Goal: Task Accomplishment & Management: Manage account settings

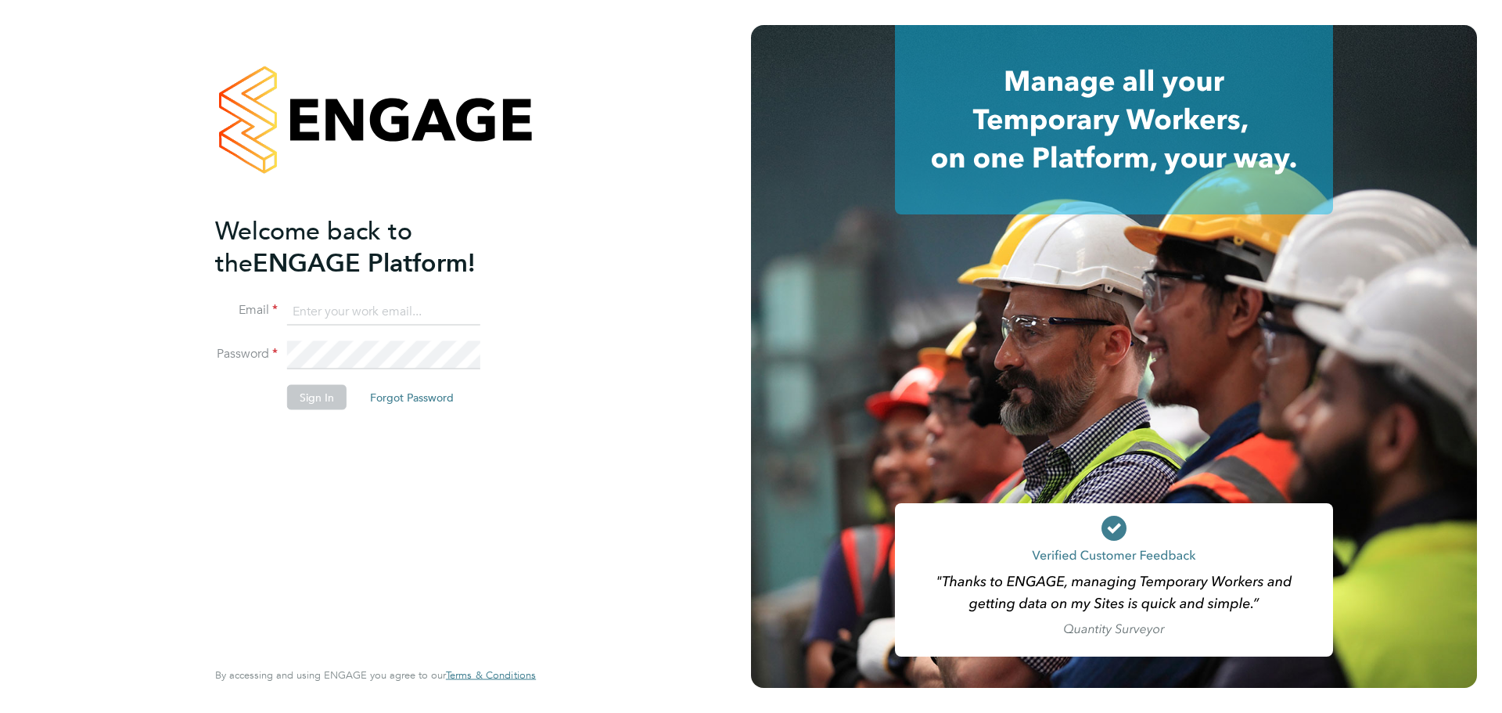
click at [348, 312] on input at bounding box center [383, 311] width 193 height 28
type input "supportuser2@engagetech.com"
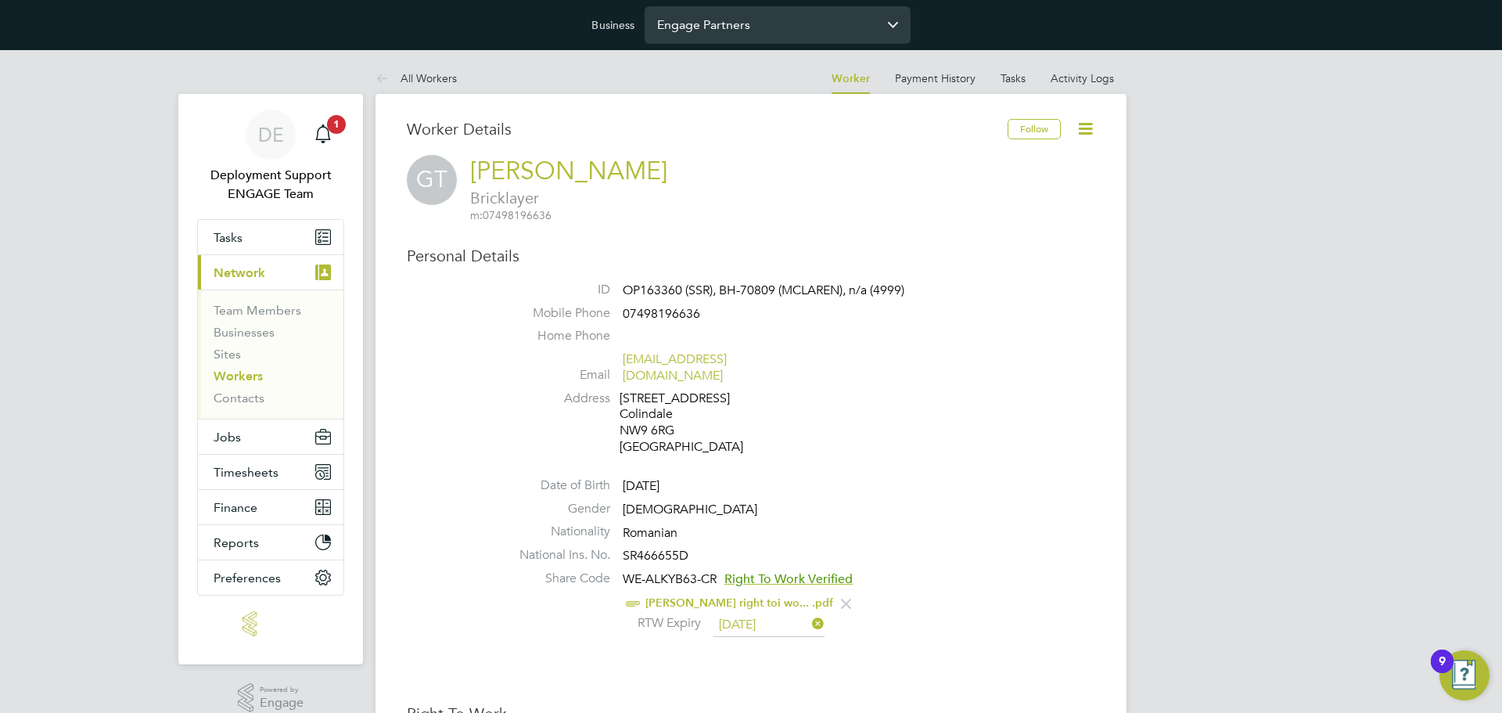
click at [711, 27] on input "Engage Partners" at bounding box center [778, 24] width 266 height 37
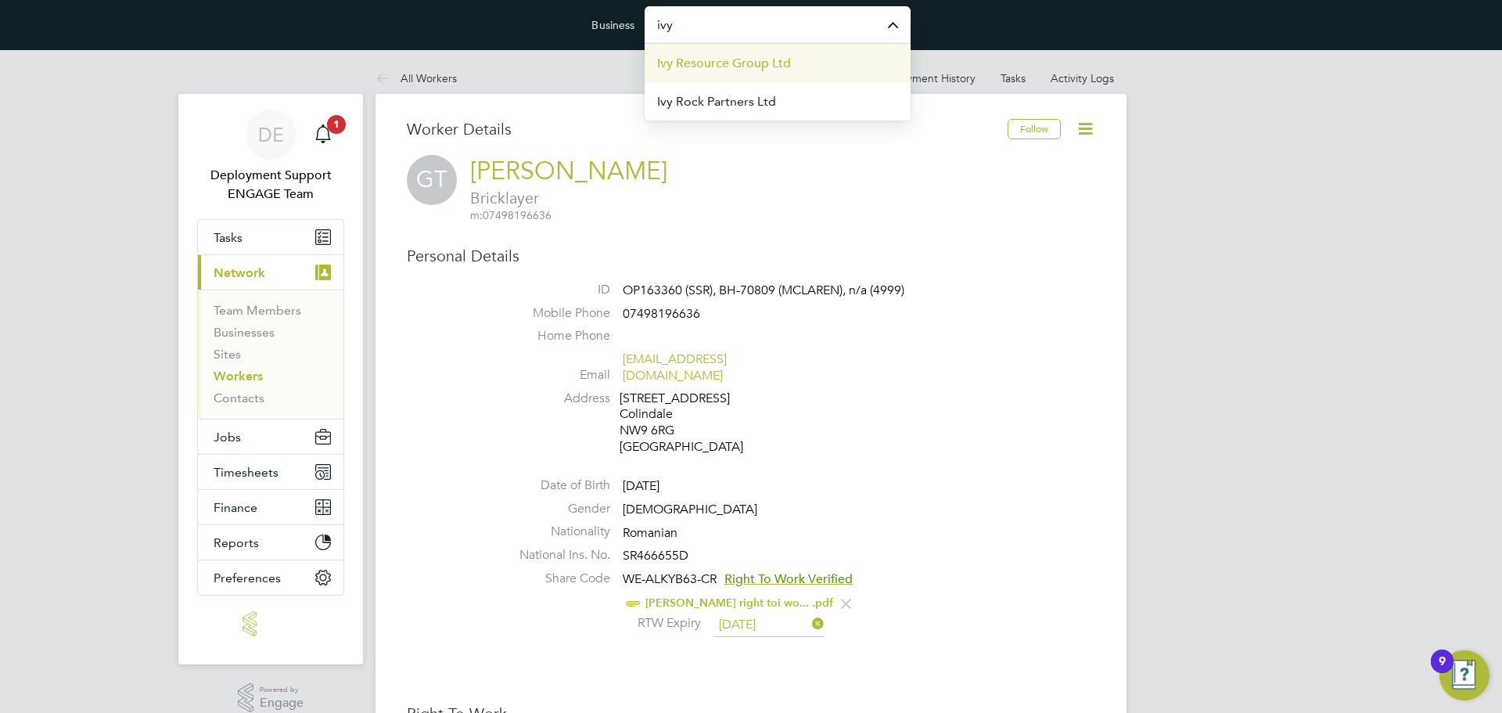
click at [710, 58] on span "Ivy Resource Group Ltd" at bounding box center [724, 63] width 134 height 19
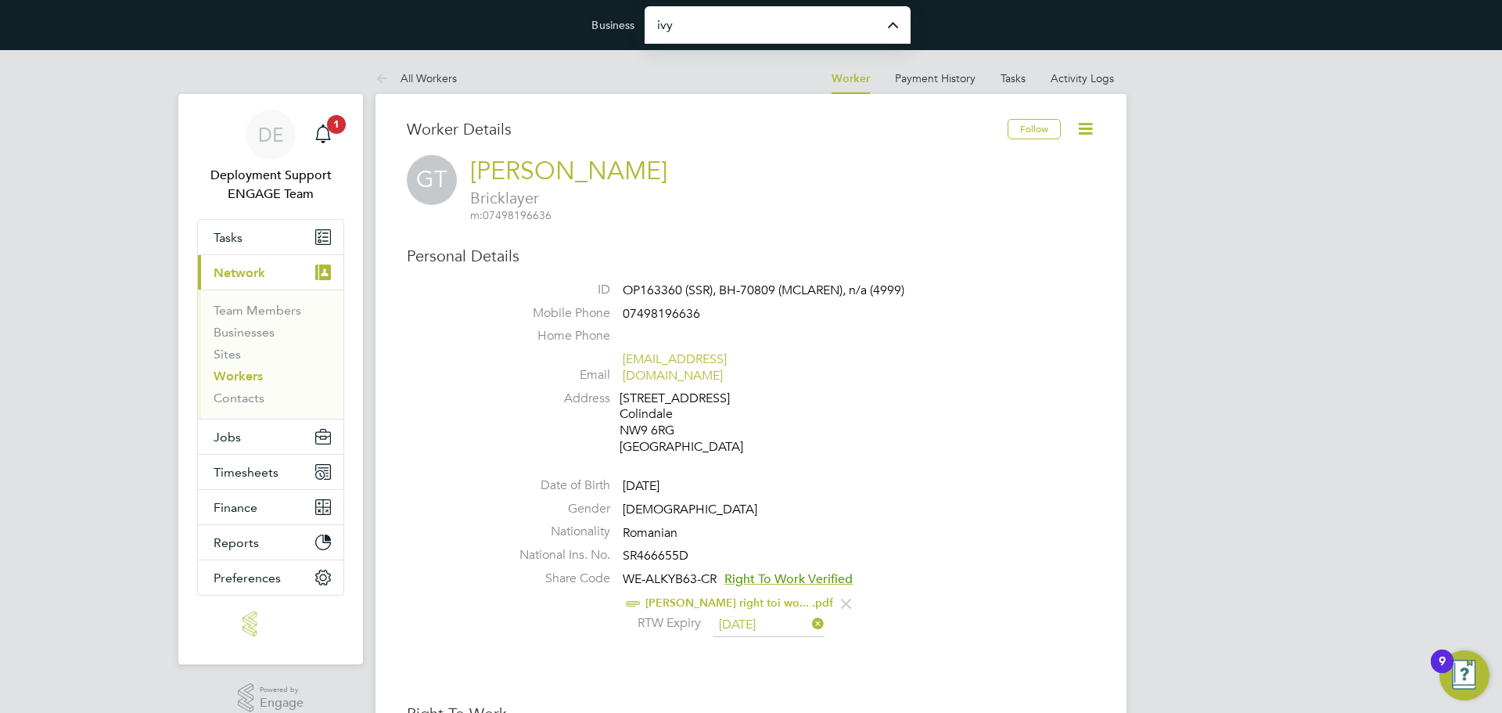
type input "Ivy Resource Group Ltd"
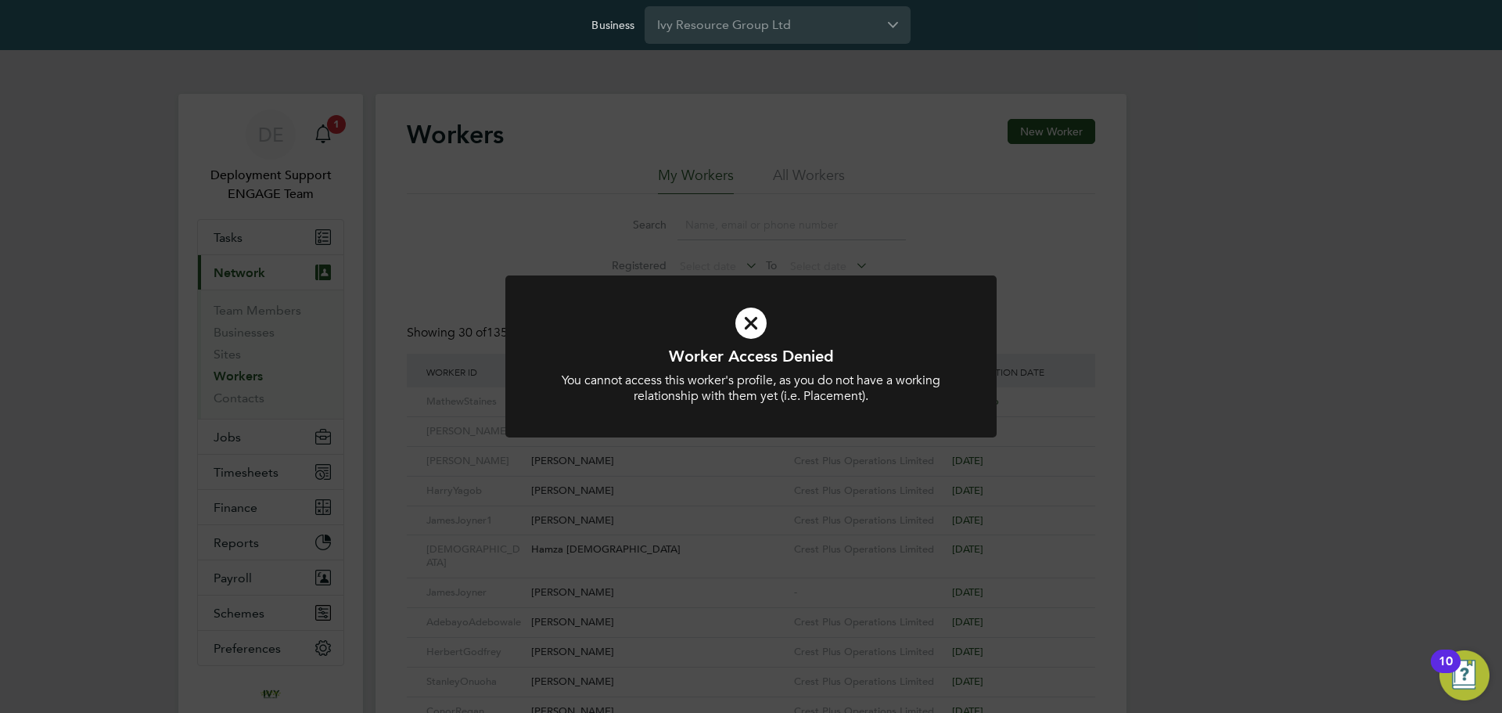
click at [486, 203] on div "Worker Access Denied You cannot access this worker's profile, as you do not hav…" at bounding box center [751, 356] width 1502 height 713
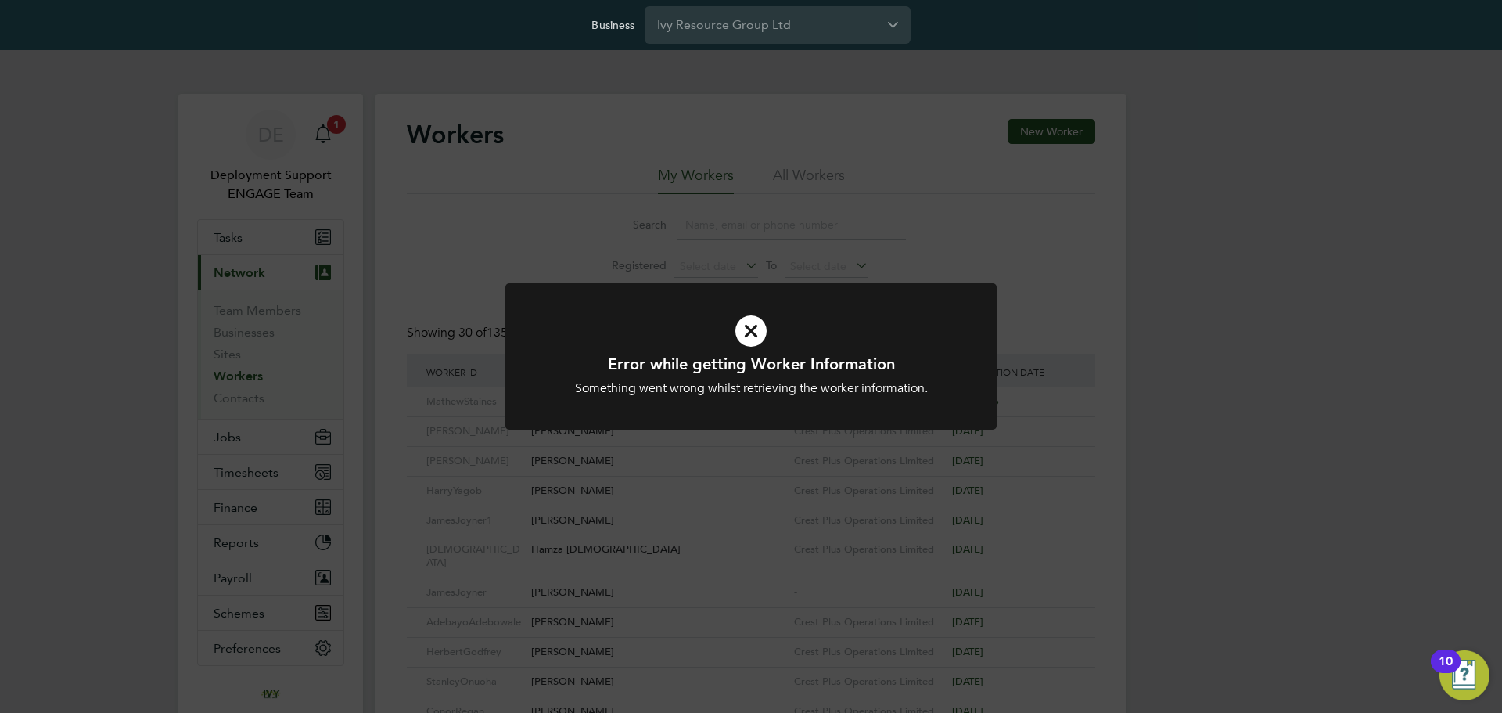
click at [497, 205] on div "Error while getting Worker Information Something went wrong whilst retrieving t…" at bounding box center [751, 356] width 1502 height 713
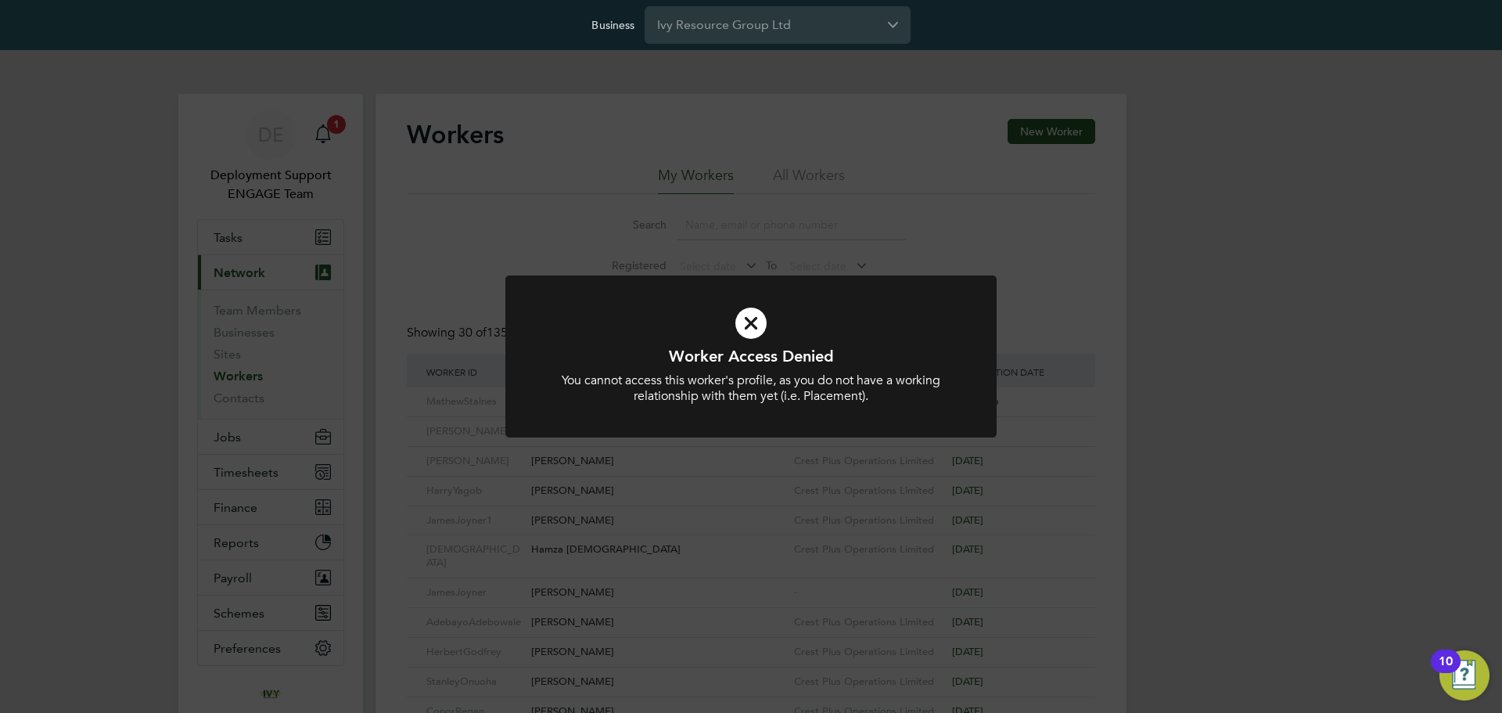
click at [497, 205] on div "Worker Access Denied You cannot access this worker's profile, as you do not hav…" at bounding box center [751, 356] width 1502 height 713
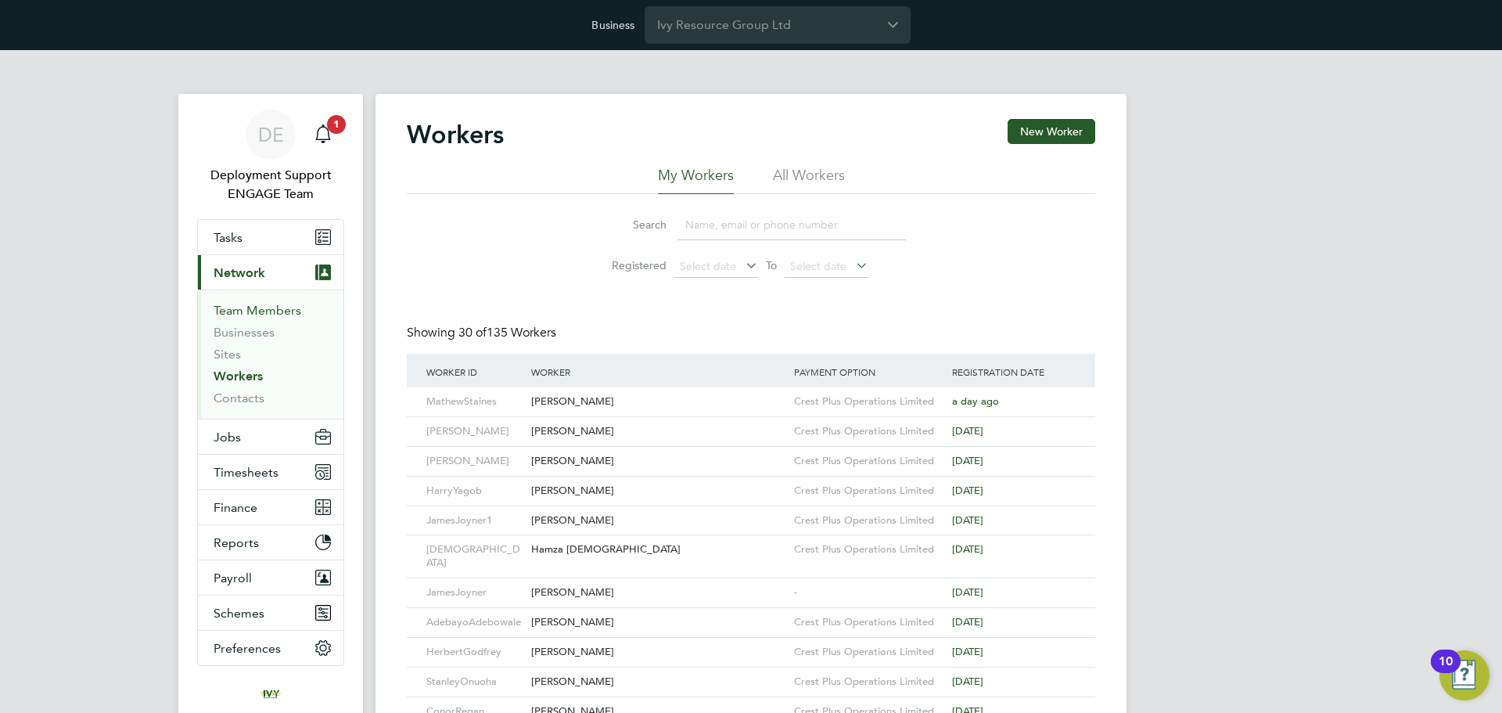
click at [281, 311] on link "Team Members" at bounding box center [258, 310] width 88 height 15
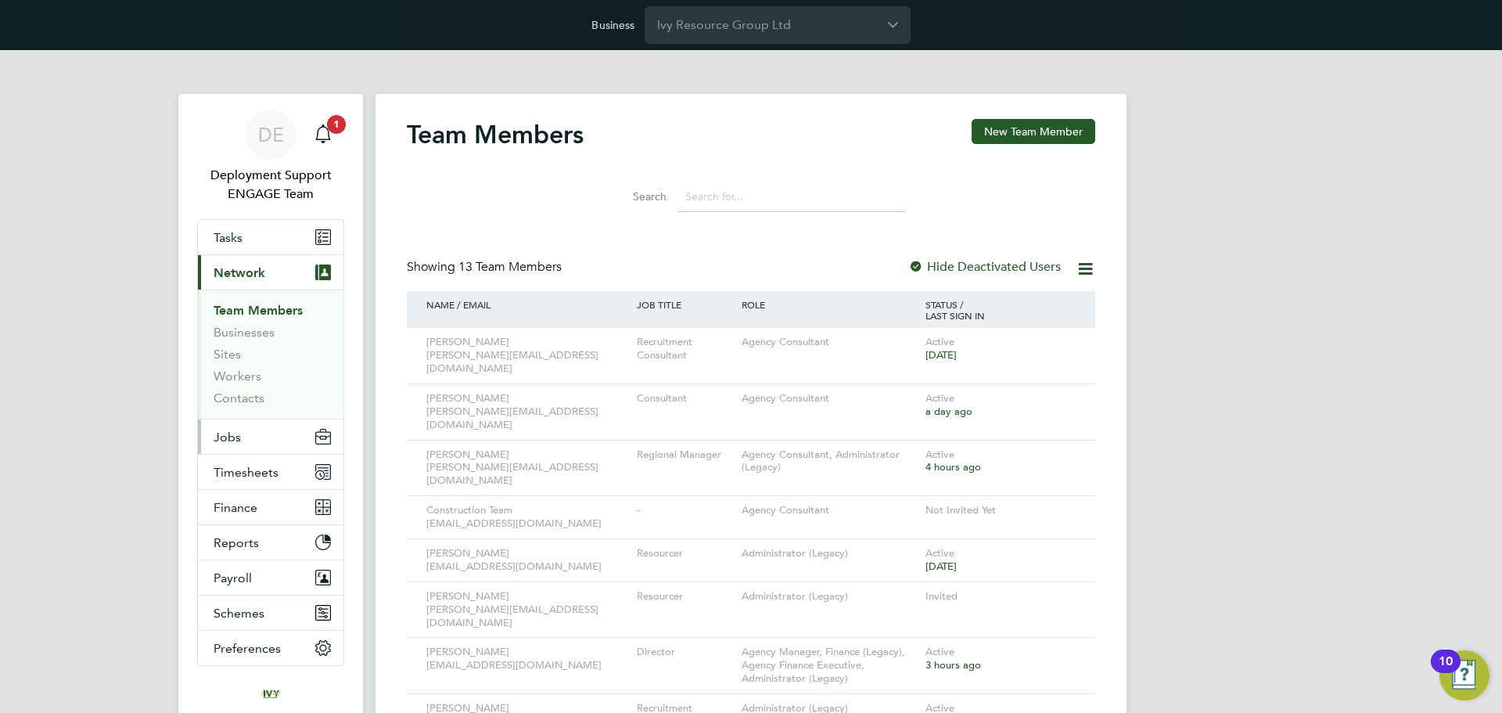
click at [264, 438] on button "Jobs" at bounding box center [271, 436] width 146 height 34
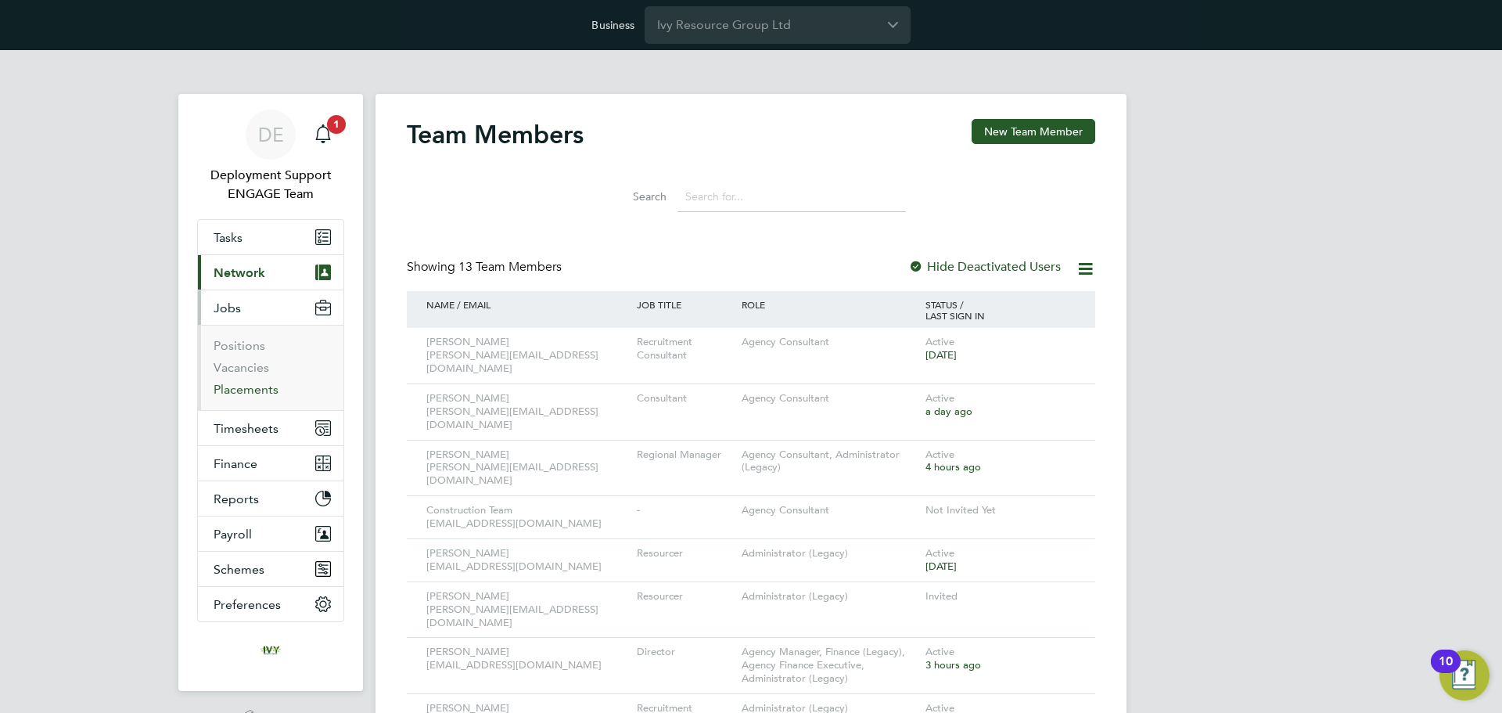
click at [228, 390] on link "Placements" at bounding box center [246, 389] width 65 height 15
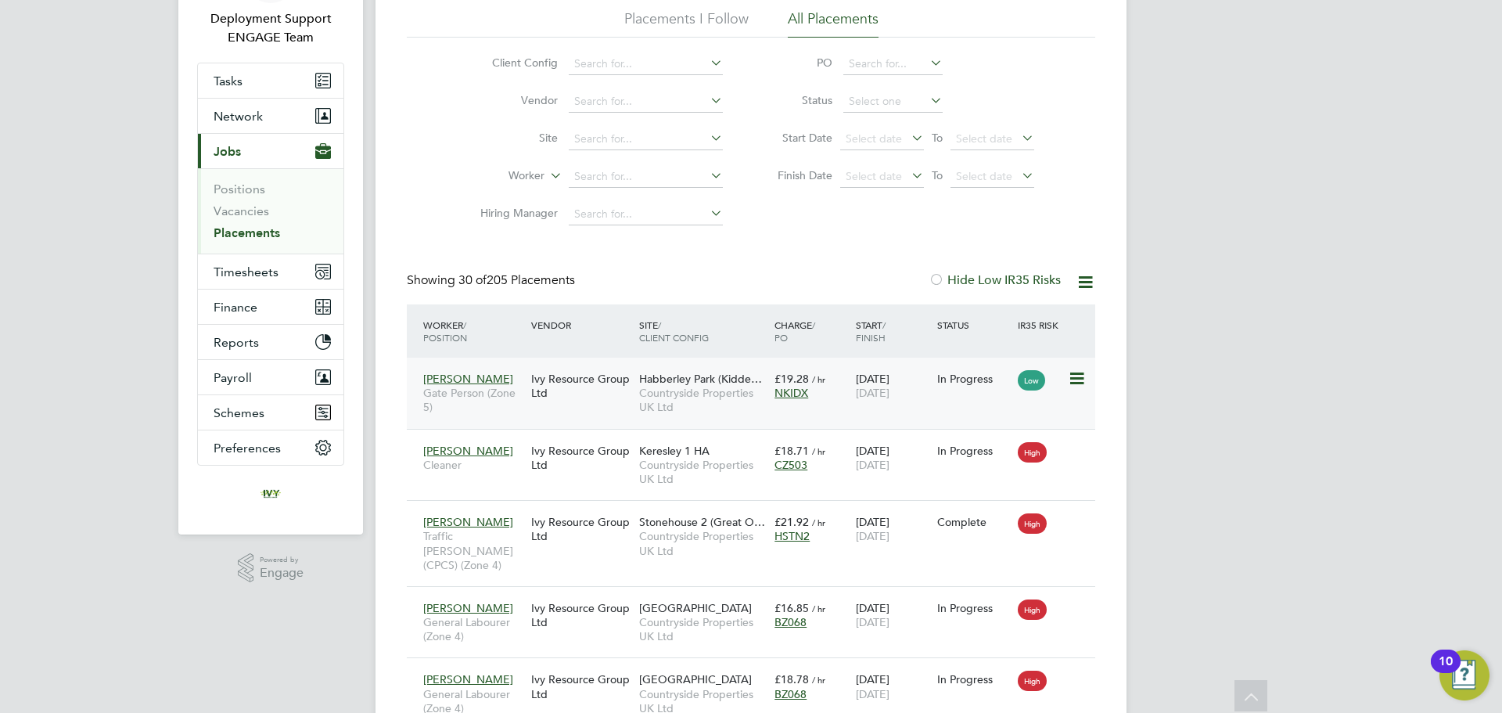
click at [508, 396] on span "Gate Person (Zone 5)" at bounding box center [473, 400] width 100 height 28
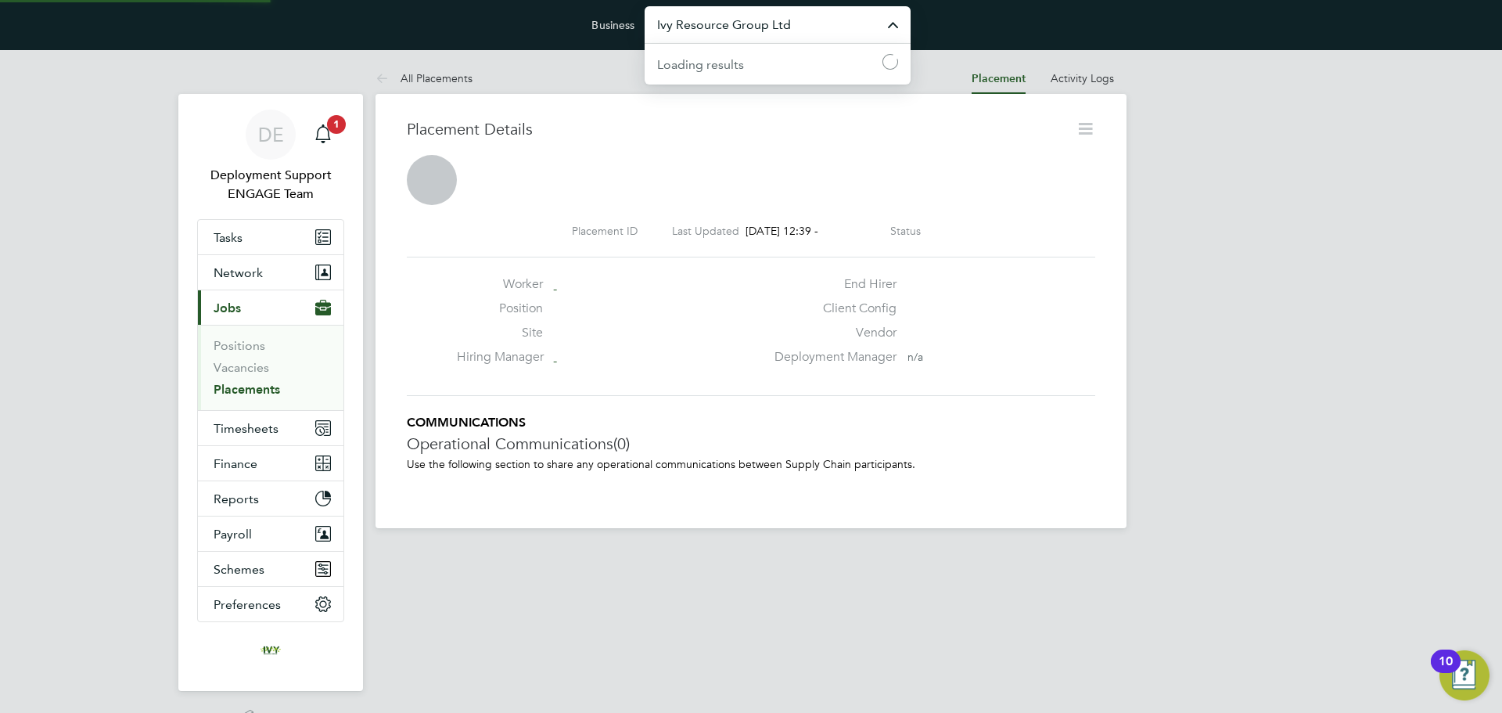
click at [795, 32] on input "Ivy Resource Group Ltd" at bounding box center [778, 24] width 266 height 37
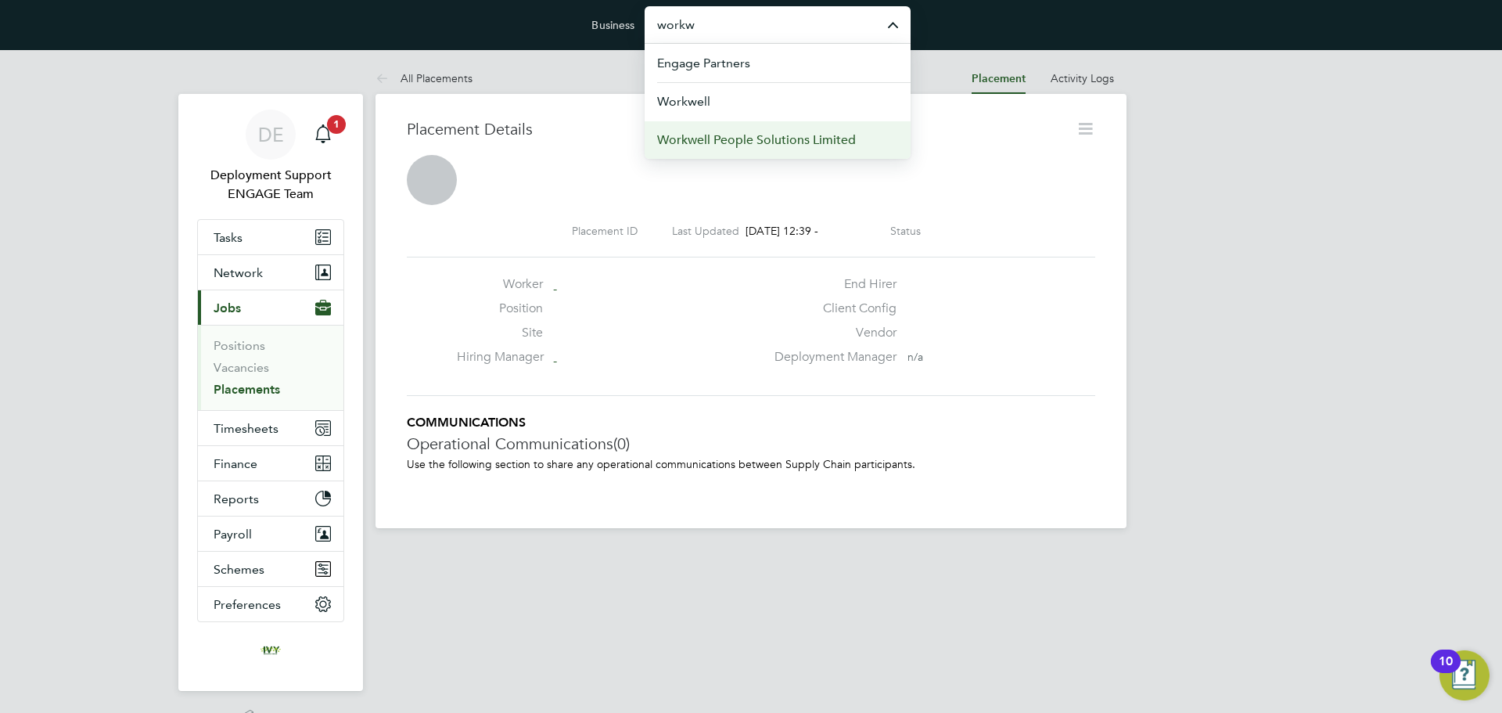
click at [789, 147] on span "Workwell People Solutions Limited" at bounding box center [756, 140] width 199 height 19
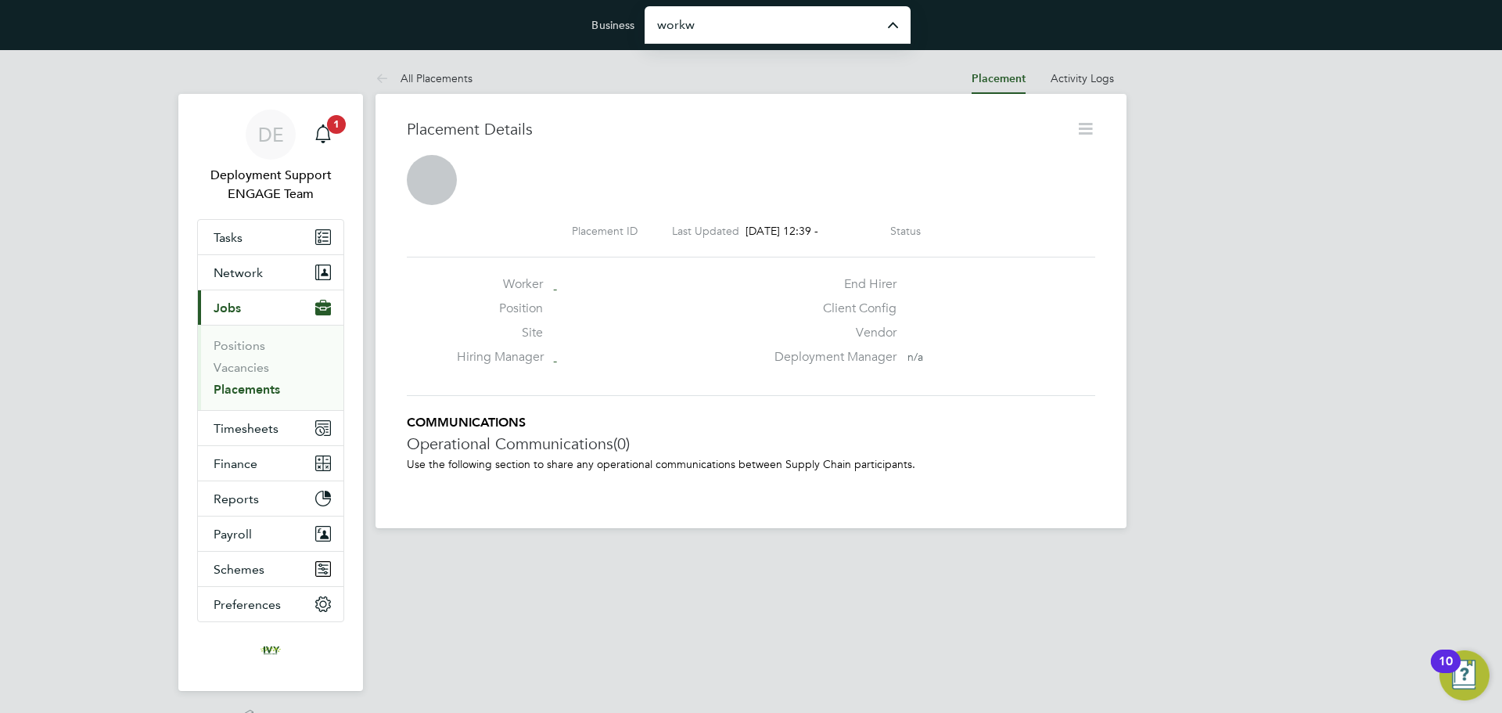
type input "Workwell People Solutions Limited"
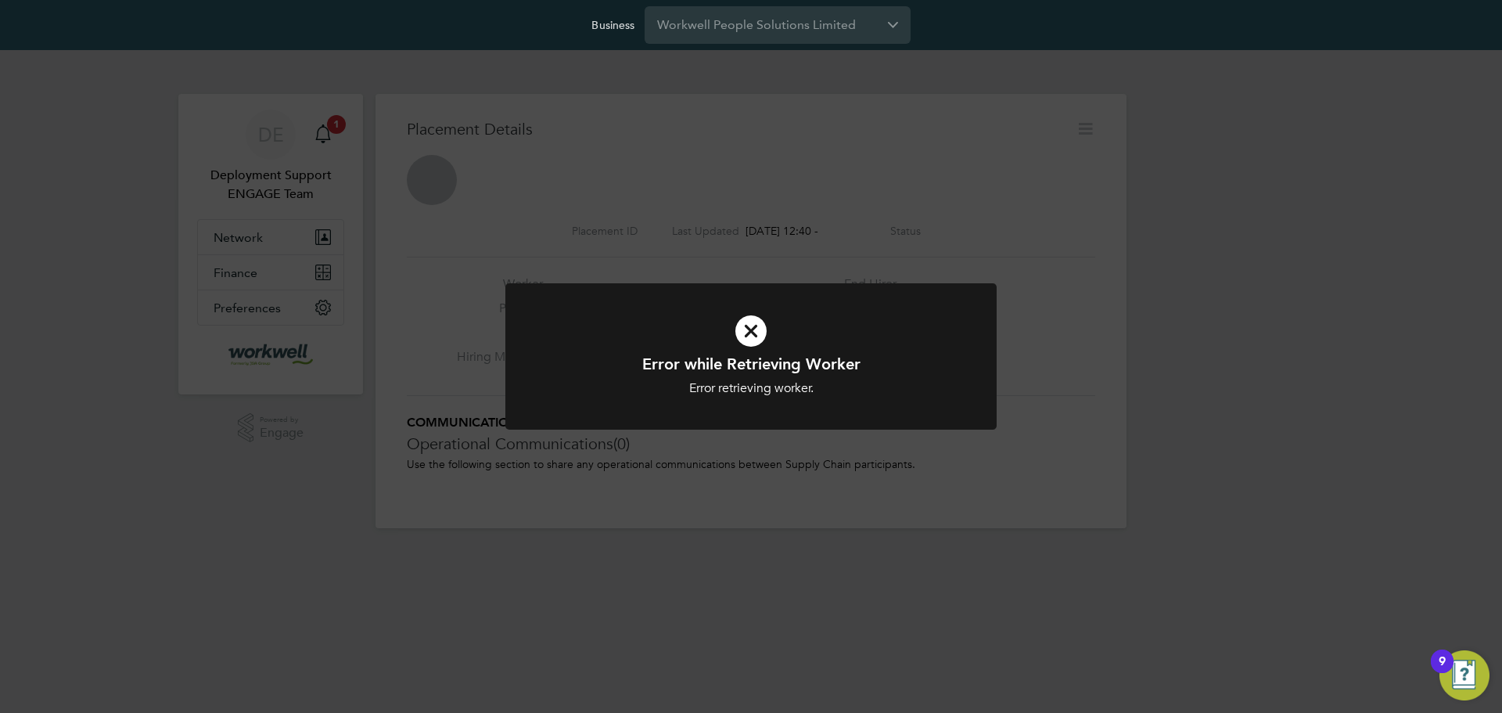
click at [836, 454] on div "Error while Retrieving Worker Error retrieving worker. Cancel Okay" at bounding box center [751, 356] width 1502 height 713
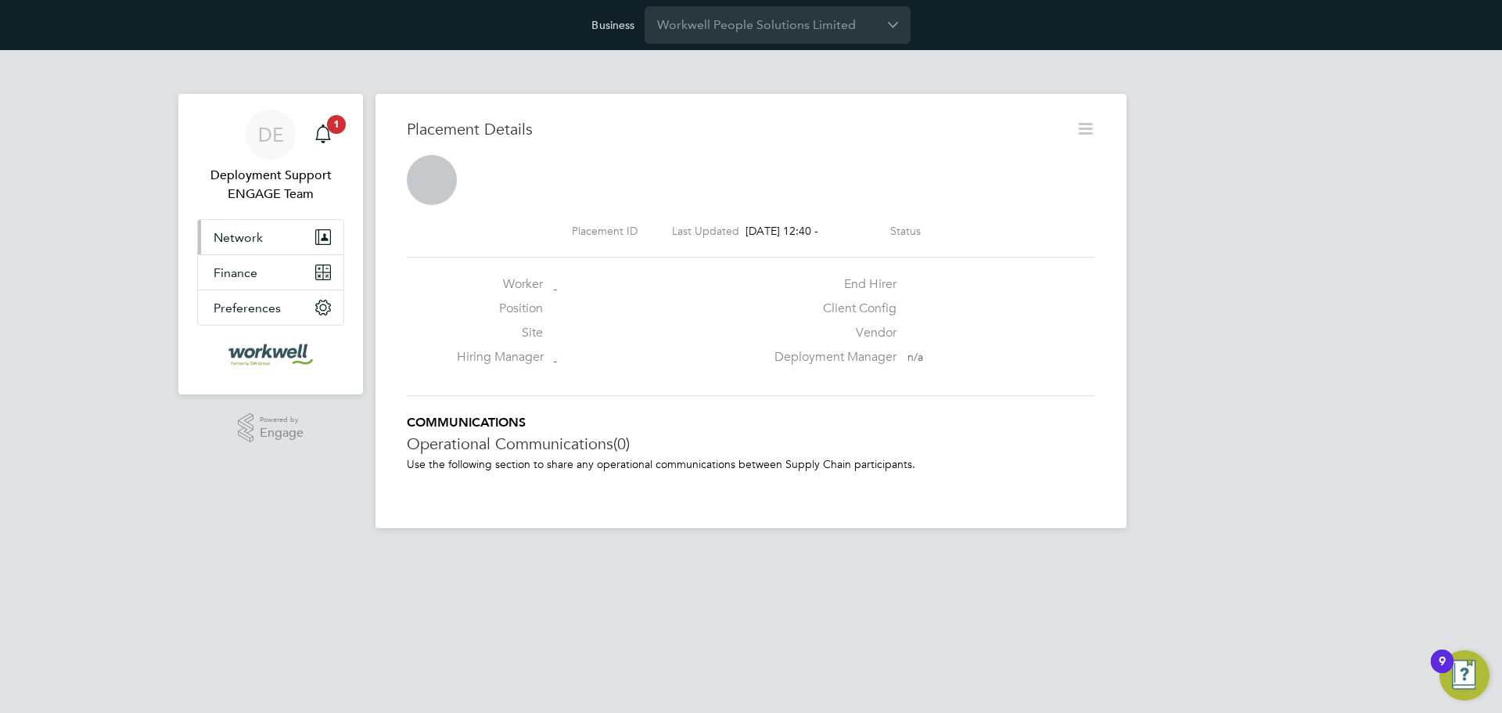
click at [289, 243] on button "Network" at bounding box center [271, 237] width 146 height 34
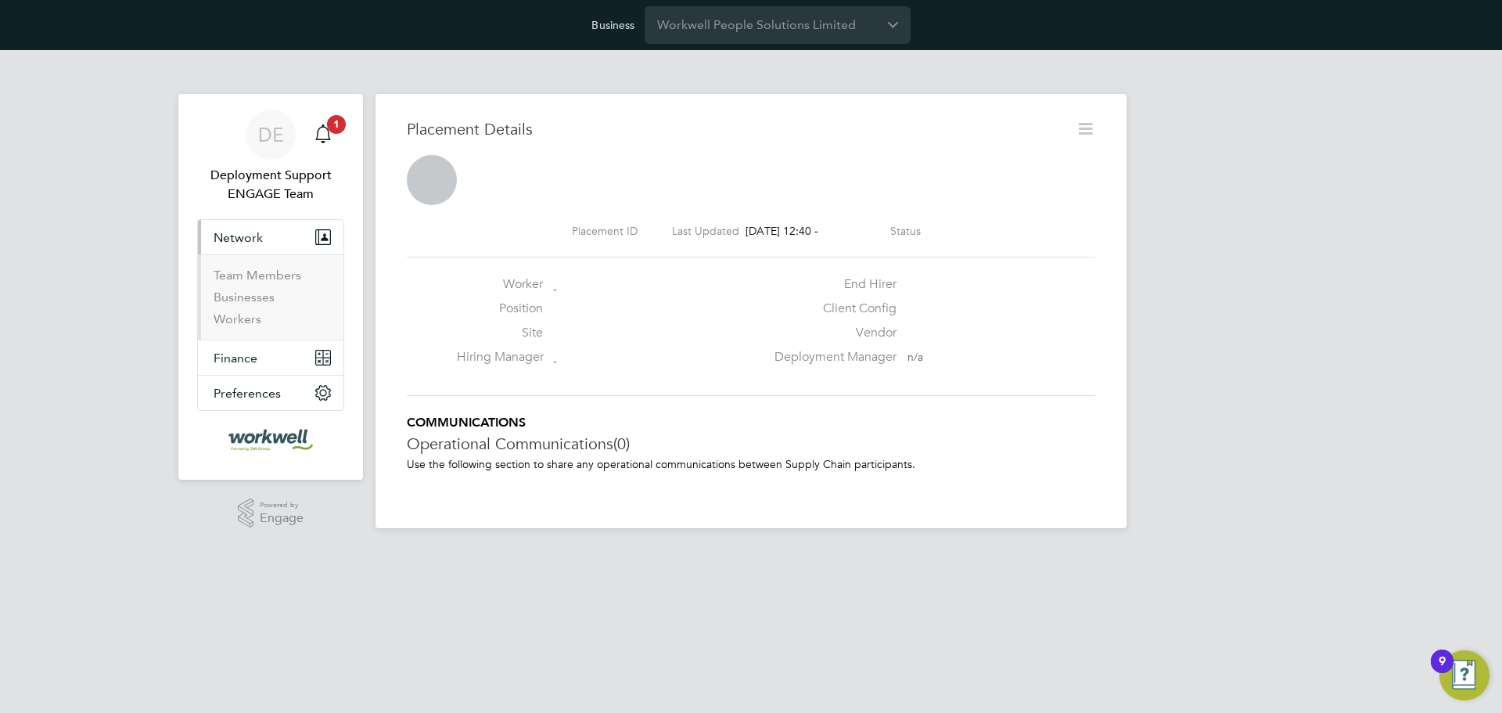
click at [297, 235] on button "Network" at bounding box center [271, 237] width 146 height 34
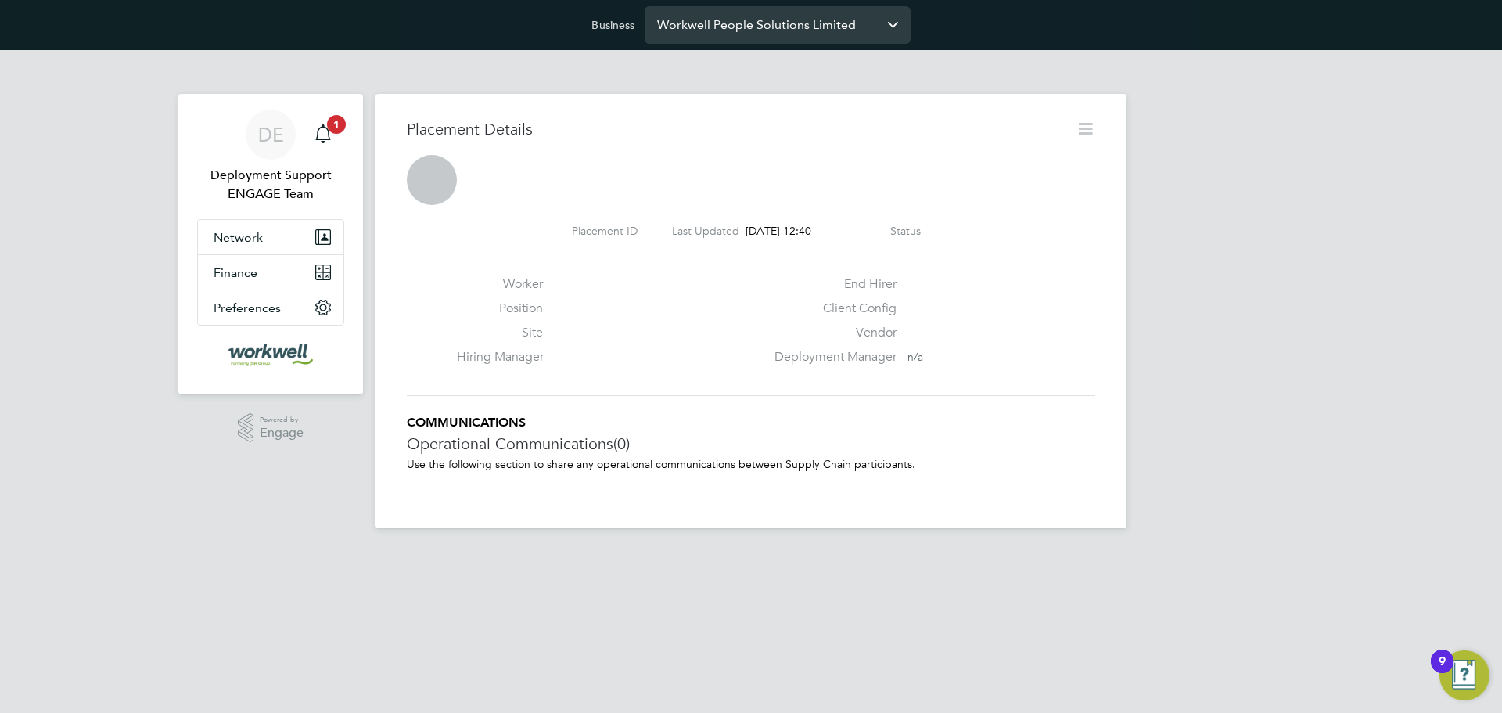
click at [721, 32] on input "Workwell People Solutions Limited" at bounding box center [778, 24] width 266 height 37
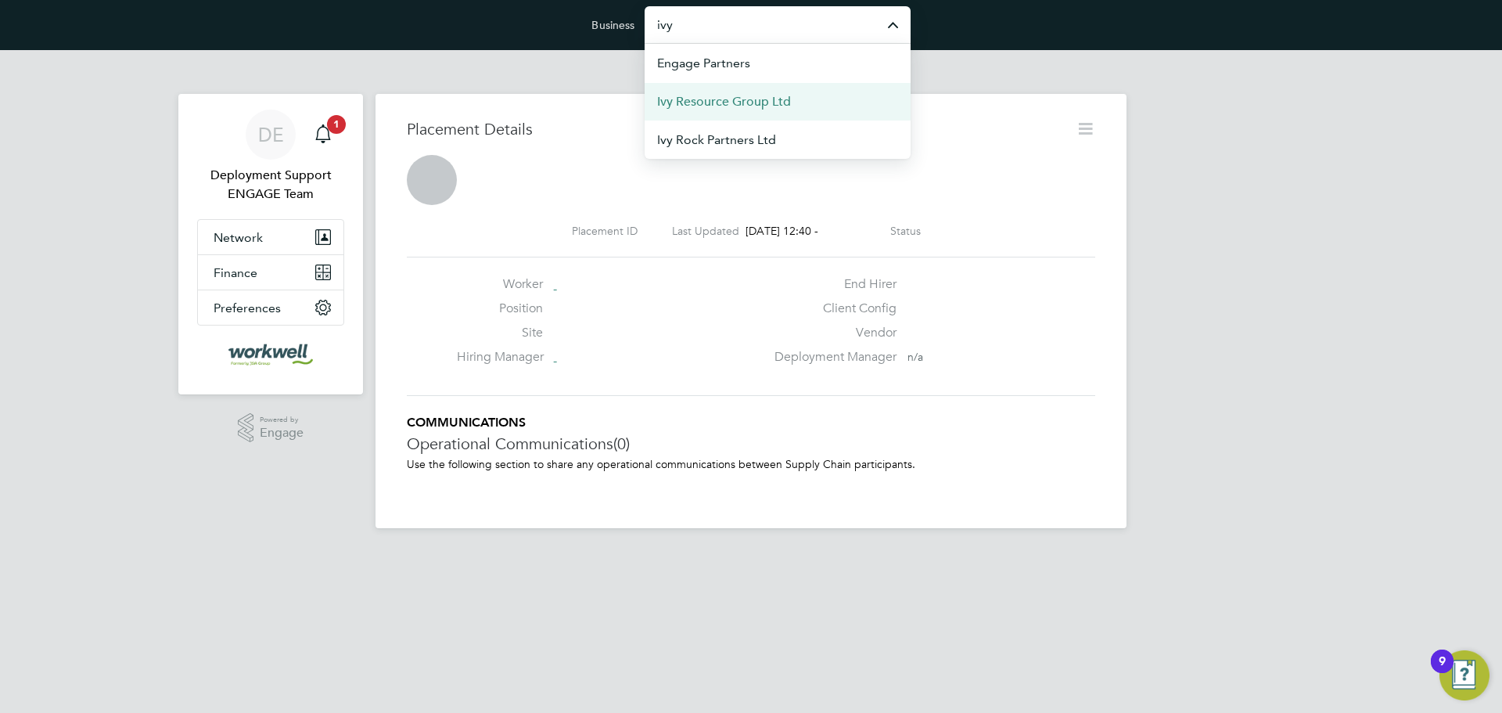
click at [734, 92] on li "Ivy Resource Group Ltd" at bounding box center [778, 101] width 266 height 38
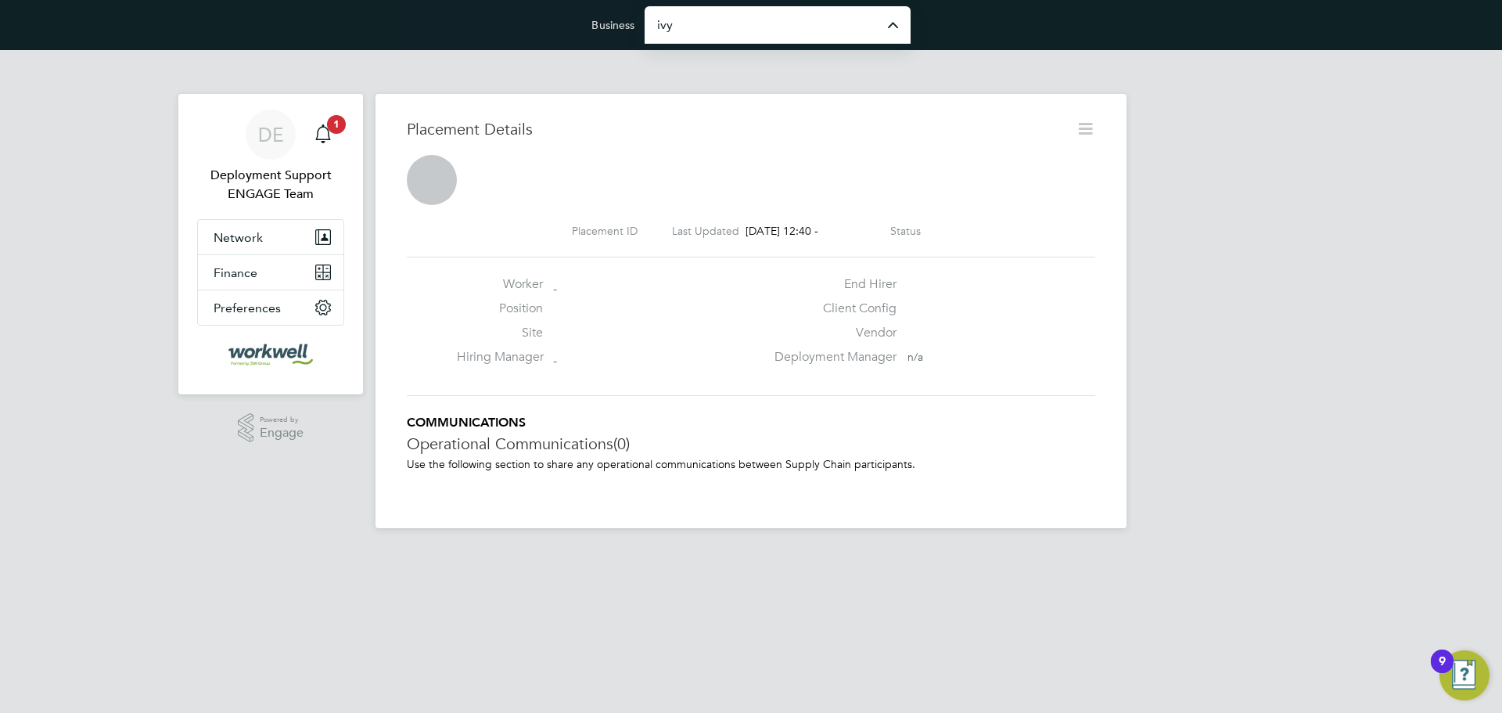
type input "Ivy Resource Group Ltd"
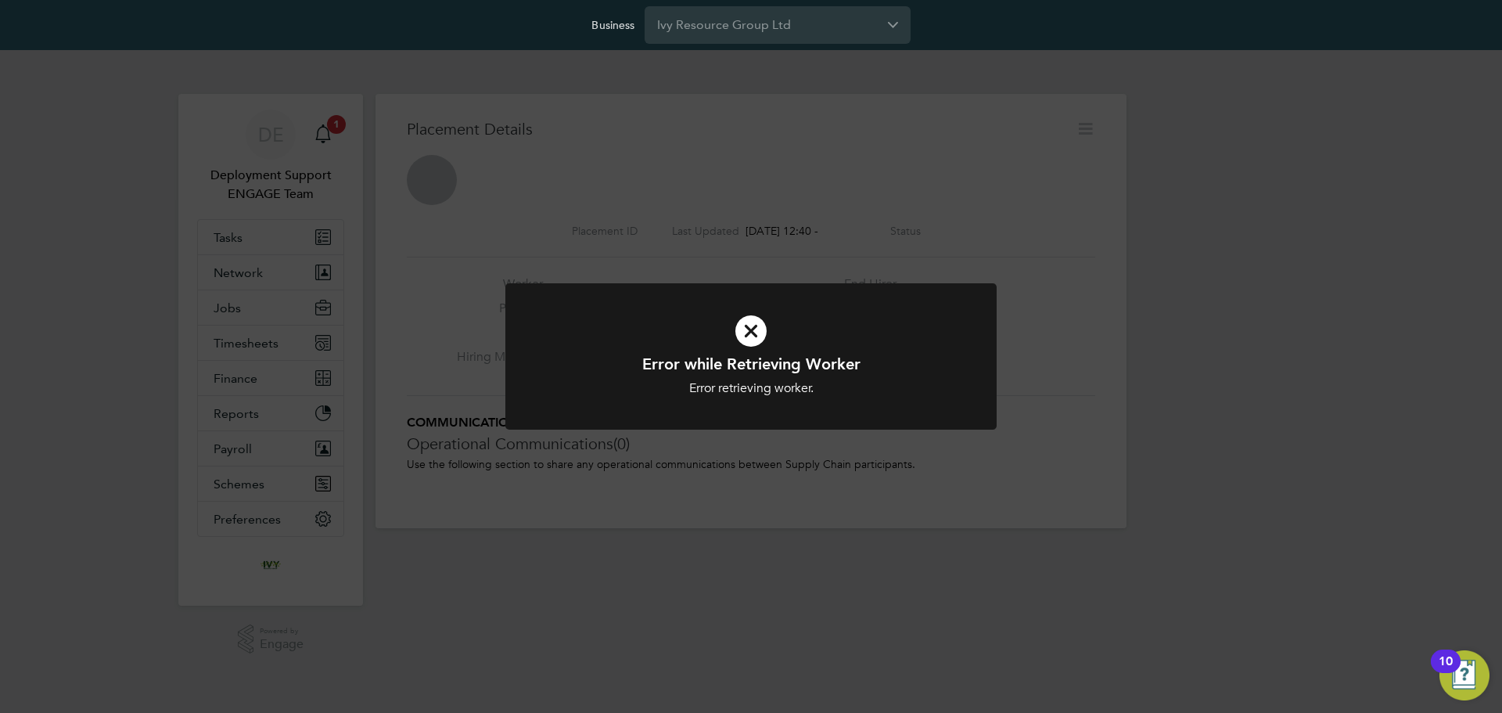
click at [730, 221] on div "Error while Retrieving Worker Error retrieving worker. Cancel Okay" at bounding box center [751, 356] width 1502 height 713
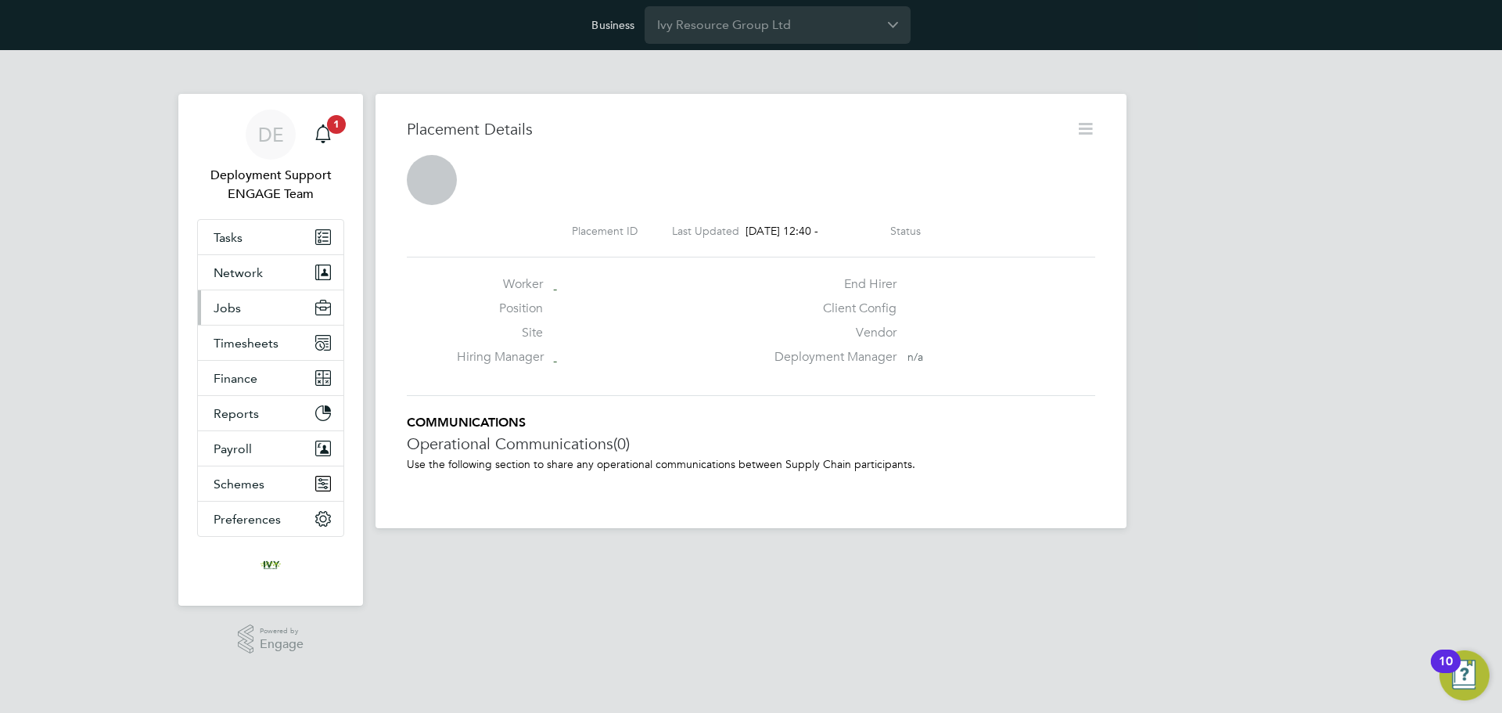
click at [283, 309] on button "Jobs" at bounding box center [271, 307] width 146 height 34
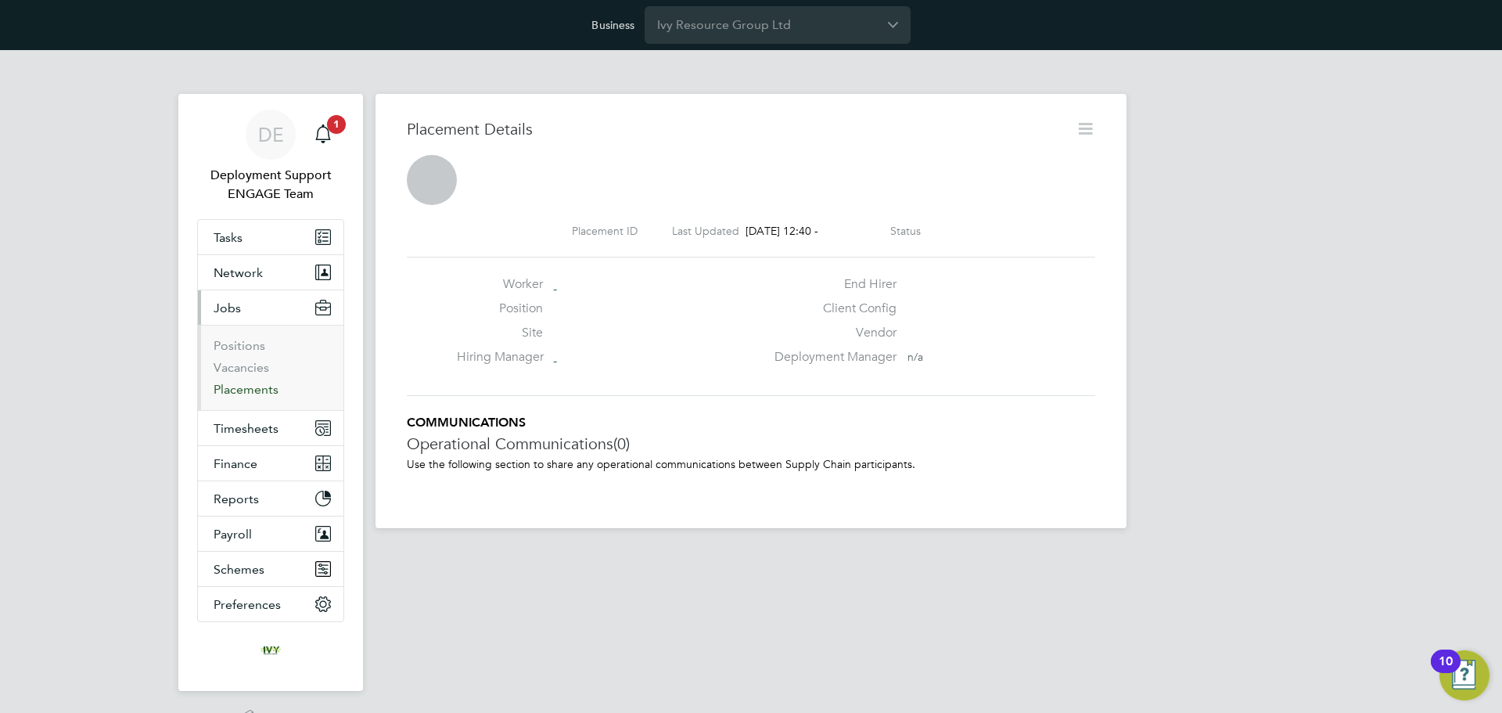
click at [250, 387] on link "Placements" at bounding box center [246, 389] width 65 height 15
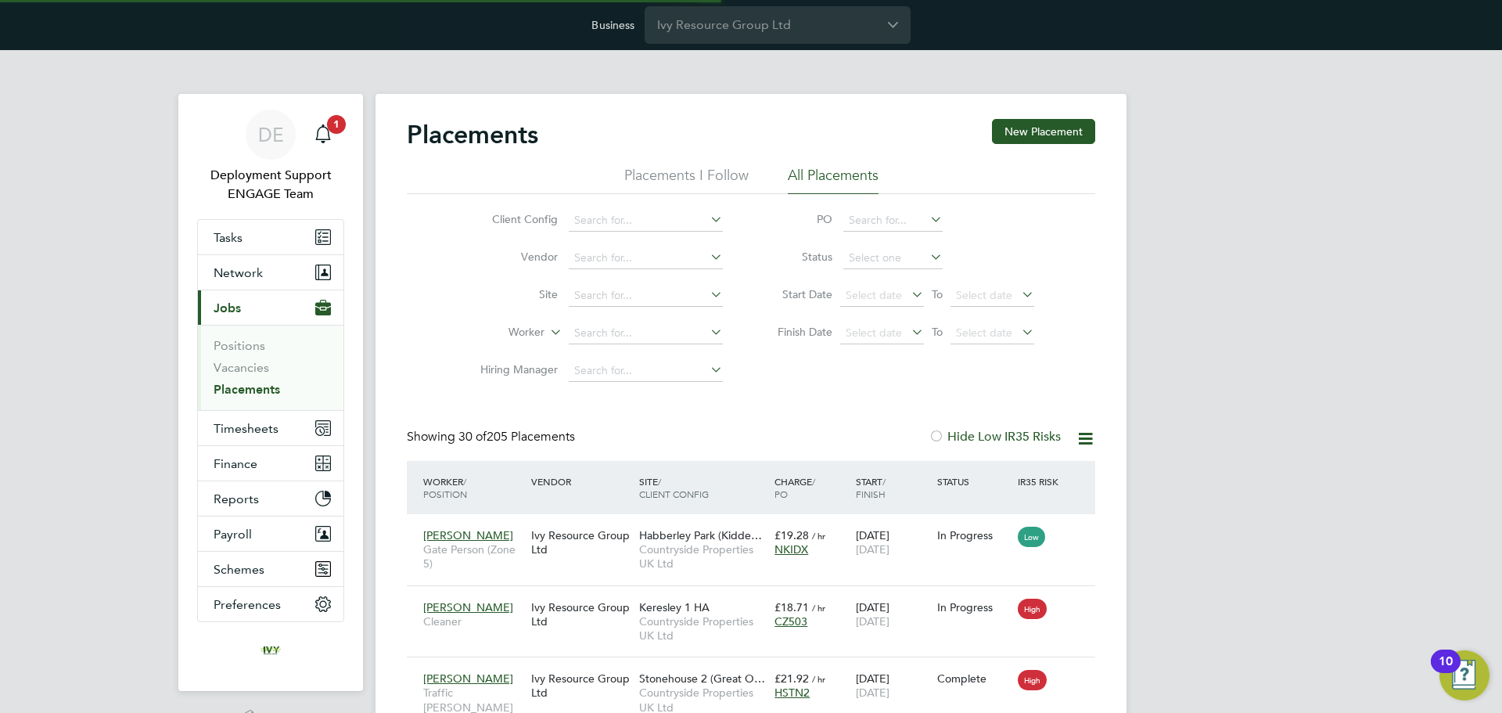
scroll to position [8, 8]
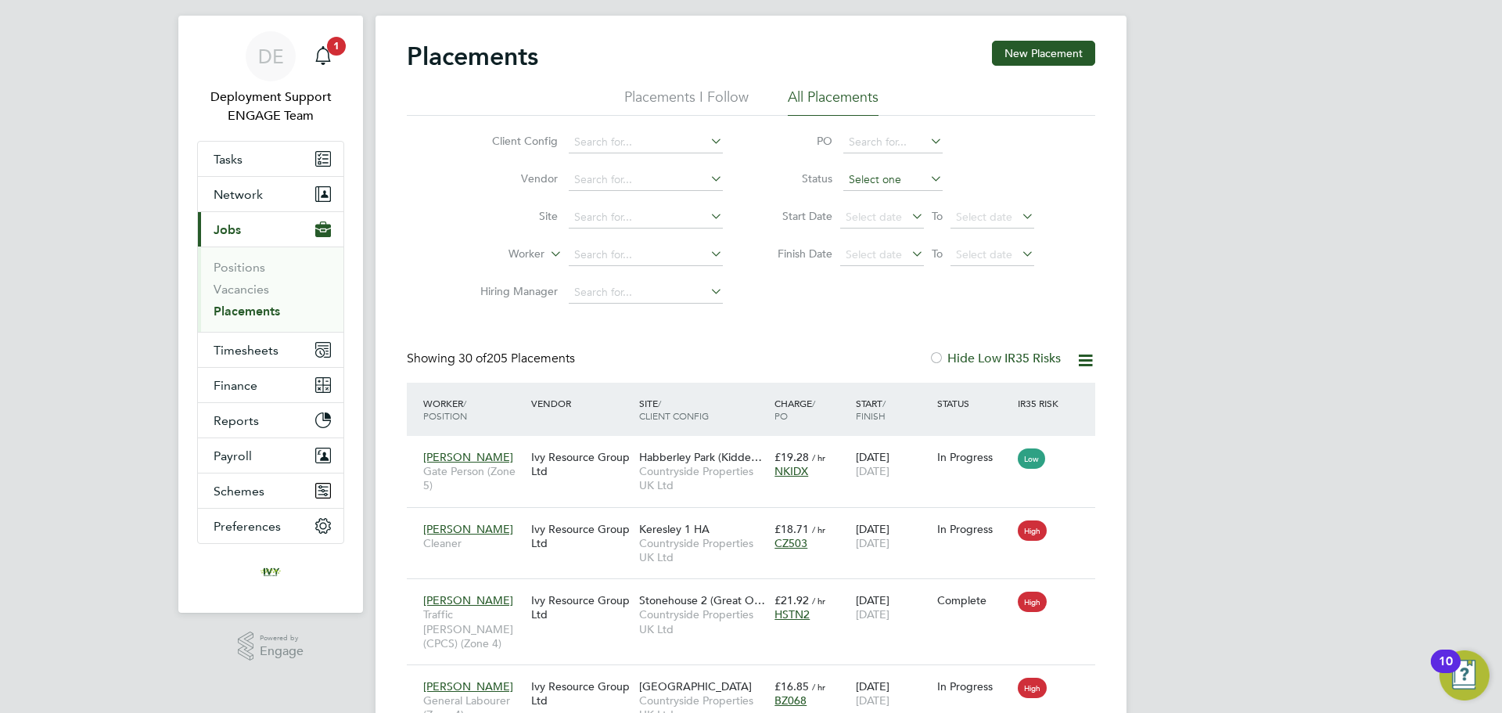
click at [918, 182] on input at bounding box center [892, 180] width 99 height 22
click at [895, 259] on li "In Progress" at bounding box center [893, 262] width 101 height 20
type input "In Progress"
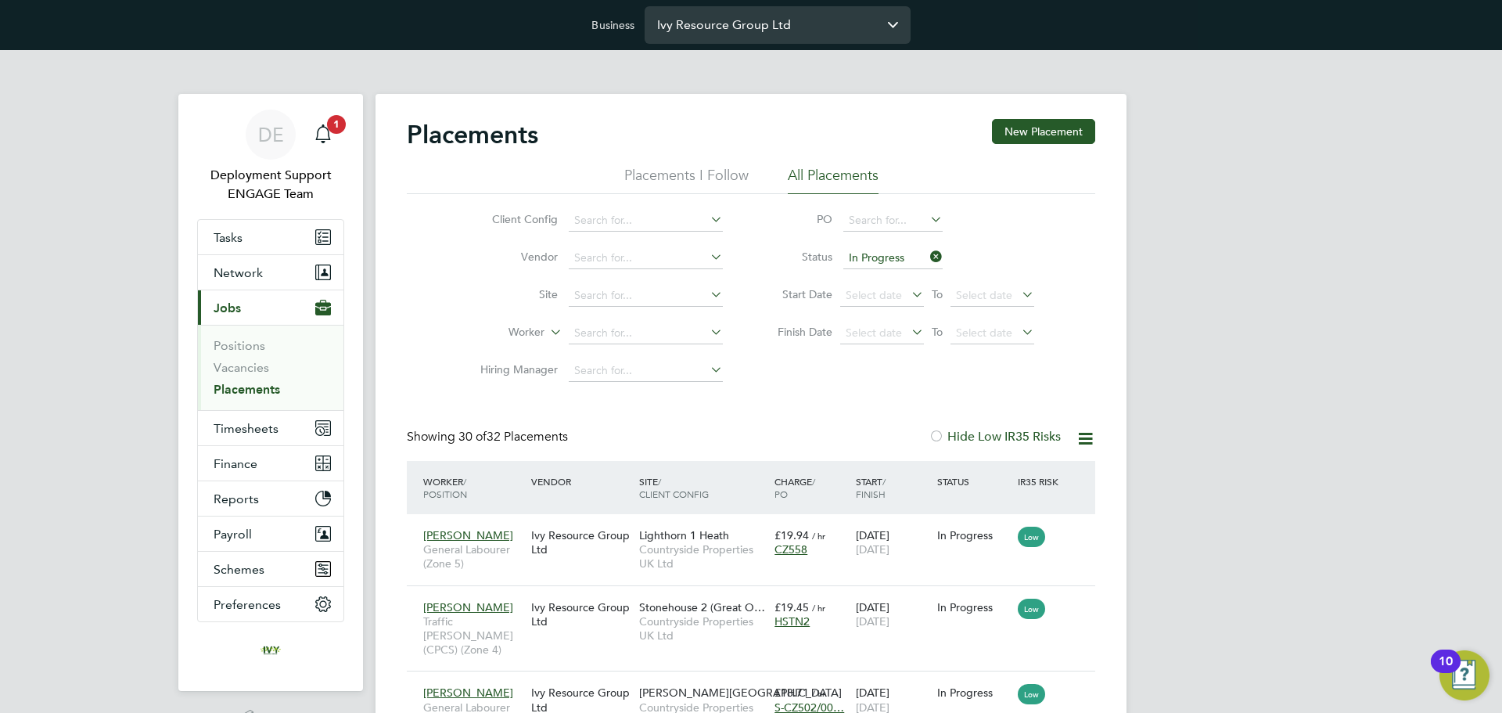
click at [785, 21] on input "Ivy Resource Group Ltd" at bounding box center [778, 24] width 266 height 37
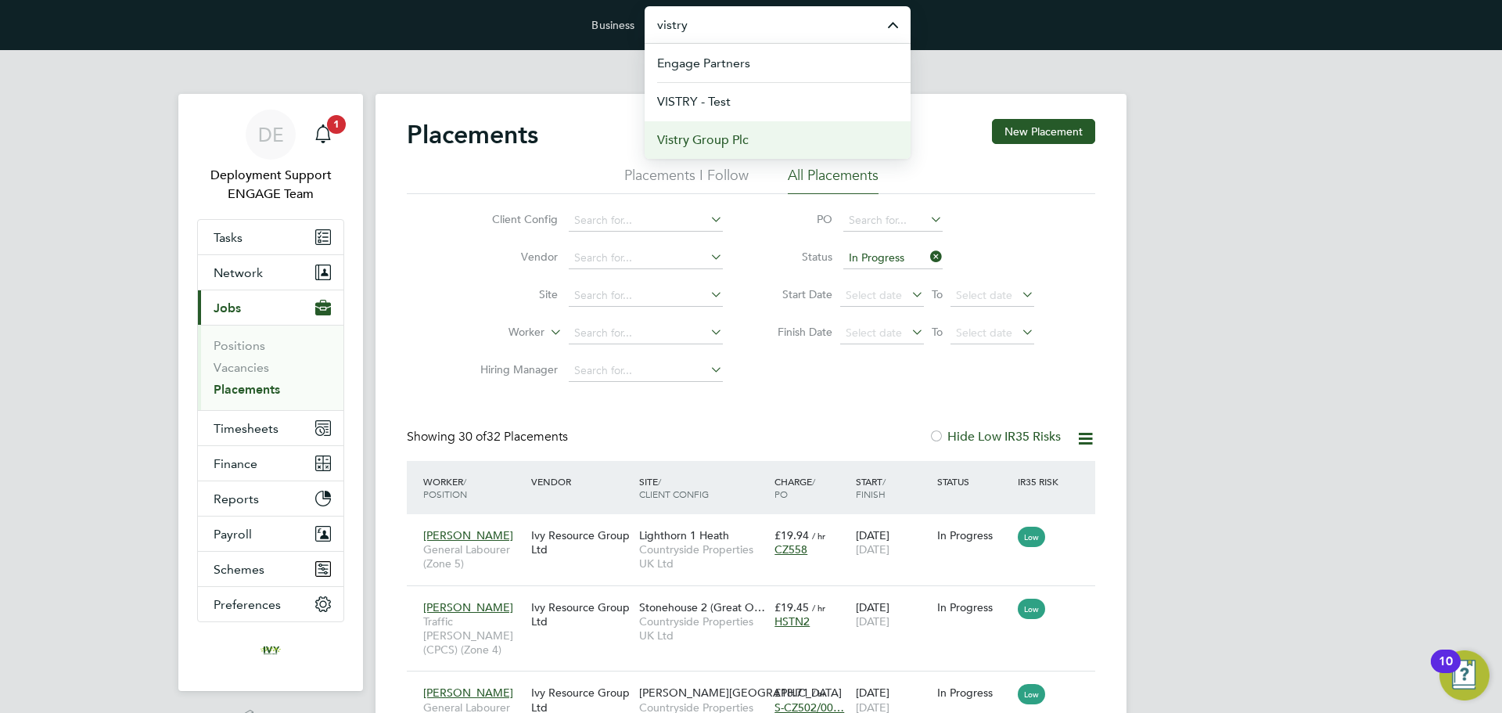
click at [785, 138] on li "Vistry Group Plc" at bounding box center [778, 139] width 266 height 38
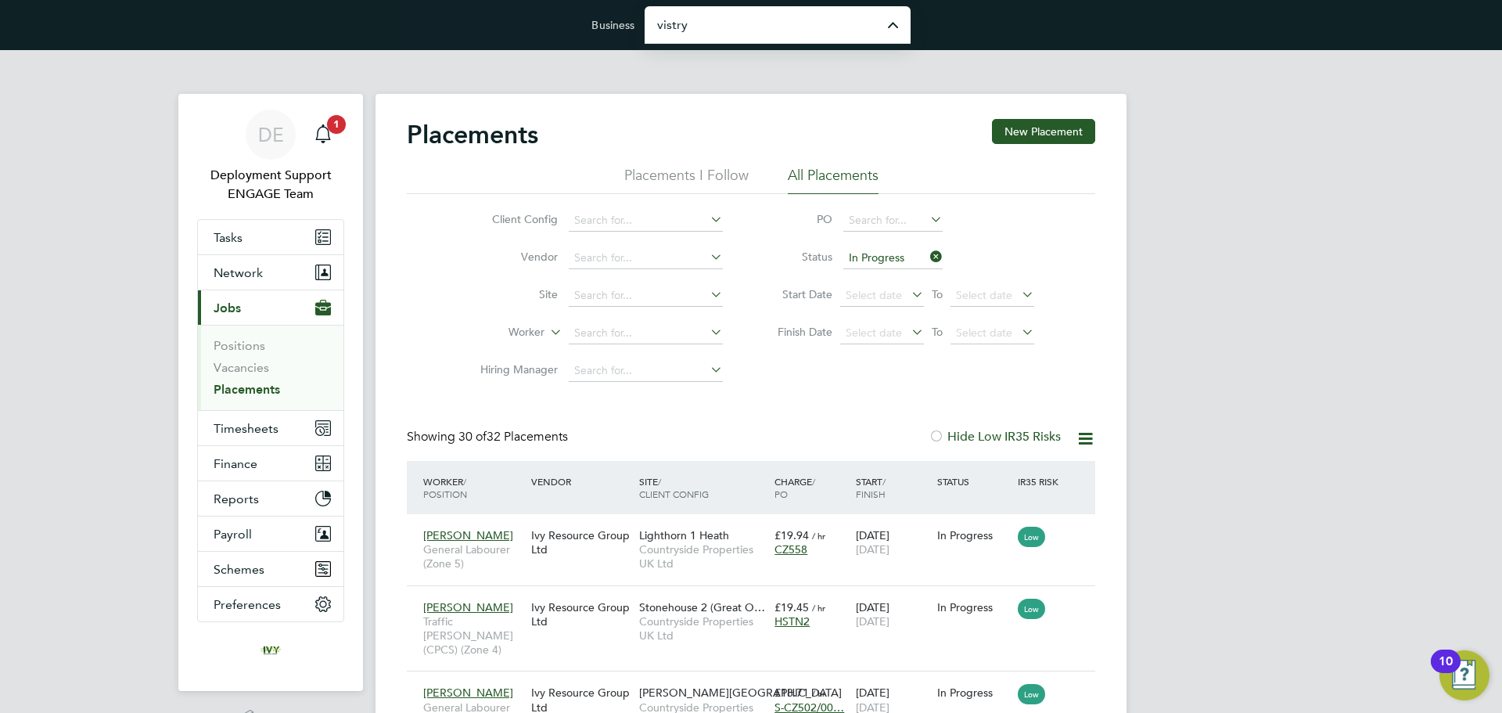
type input "Vistry Group Plc"
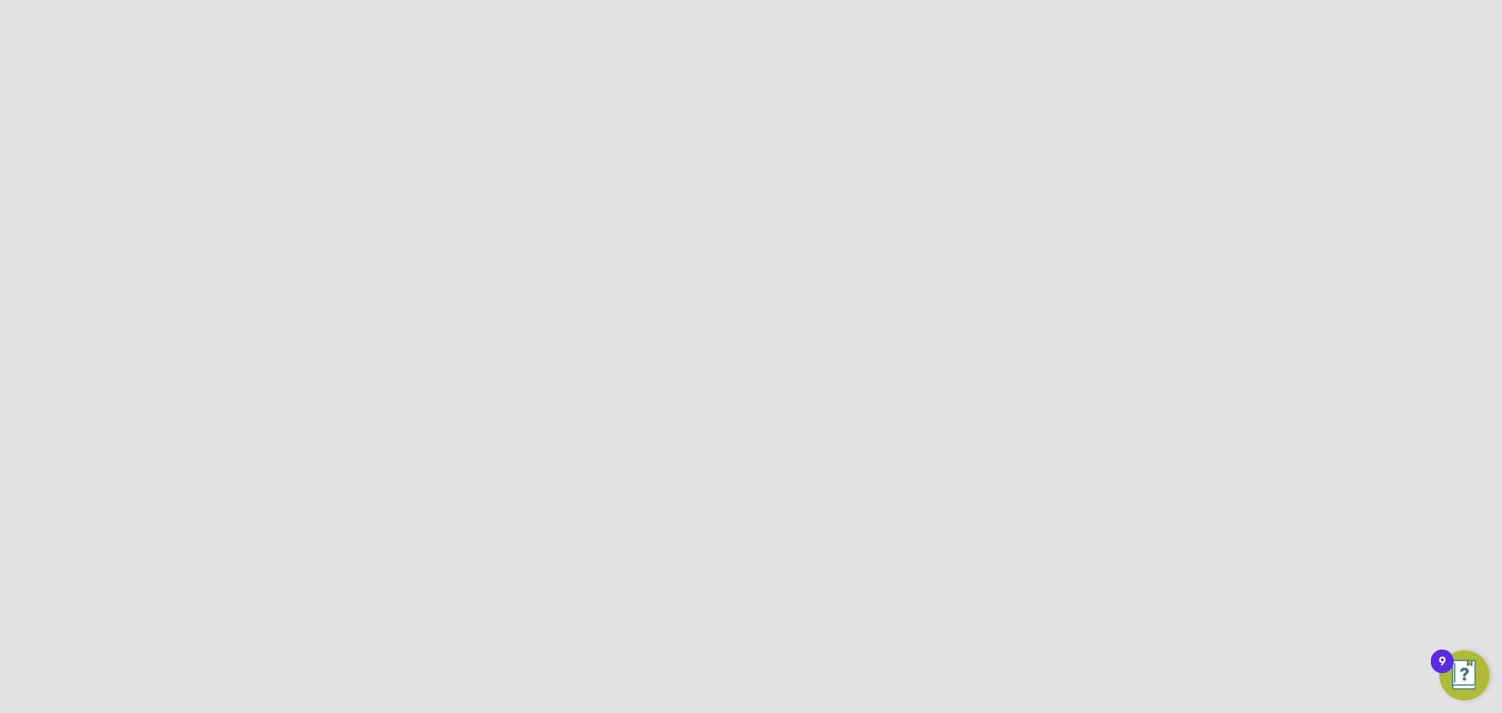
click at [537, 549] on div "Fairmead Managed Services Limited" at bounding box center [581, 542] width 108 height 44
click at [707, 333] on icon at bounding box center [707, 332] width 0 height 22
click at [635, 331] on input at bounding box center [646, 333] width 154 height 22
click at [641, 352] on li "Mark Cooli ng" at bounding box center [646, 354] width 156 height 21
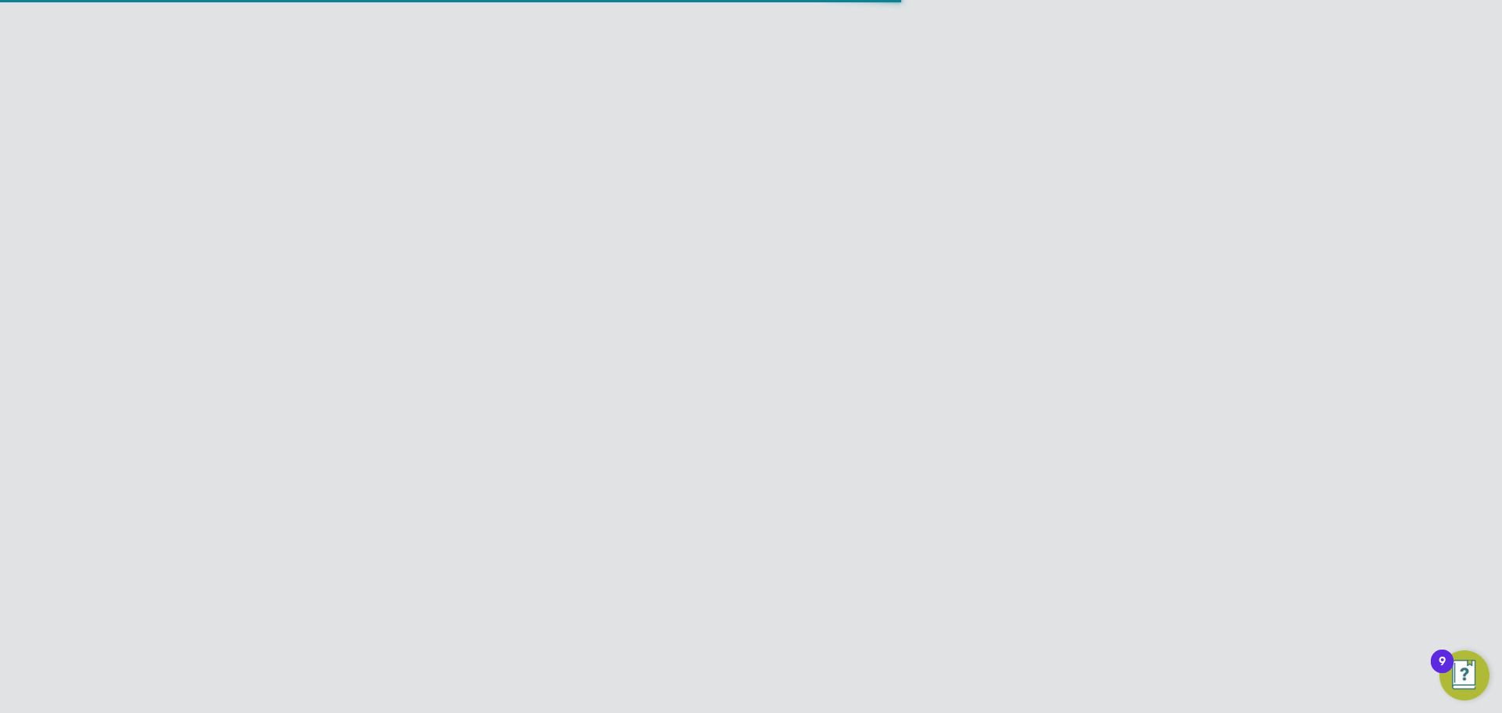
type input "[PERSON_NAME]"
click at [694, 20] on input "Vistry Group Plc" at bounding box center [778, 24] width 266 height 37
click at [780, 108] on span "Ivy Resource Group Ltd" at bounding box center [724, 101] width 134 height 19
type input "Ivy Resource Group Ltd"
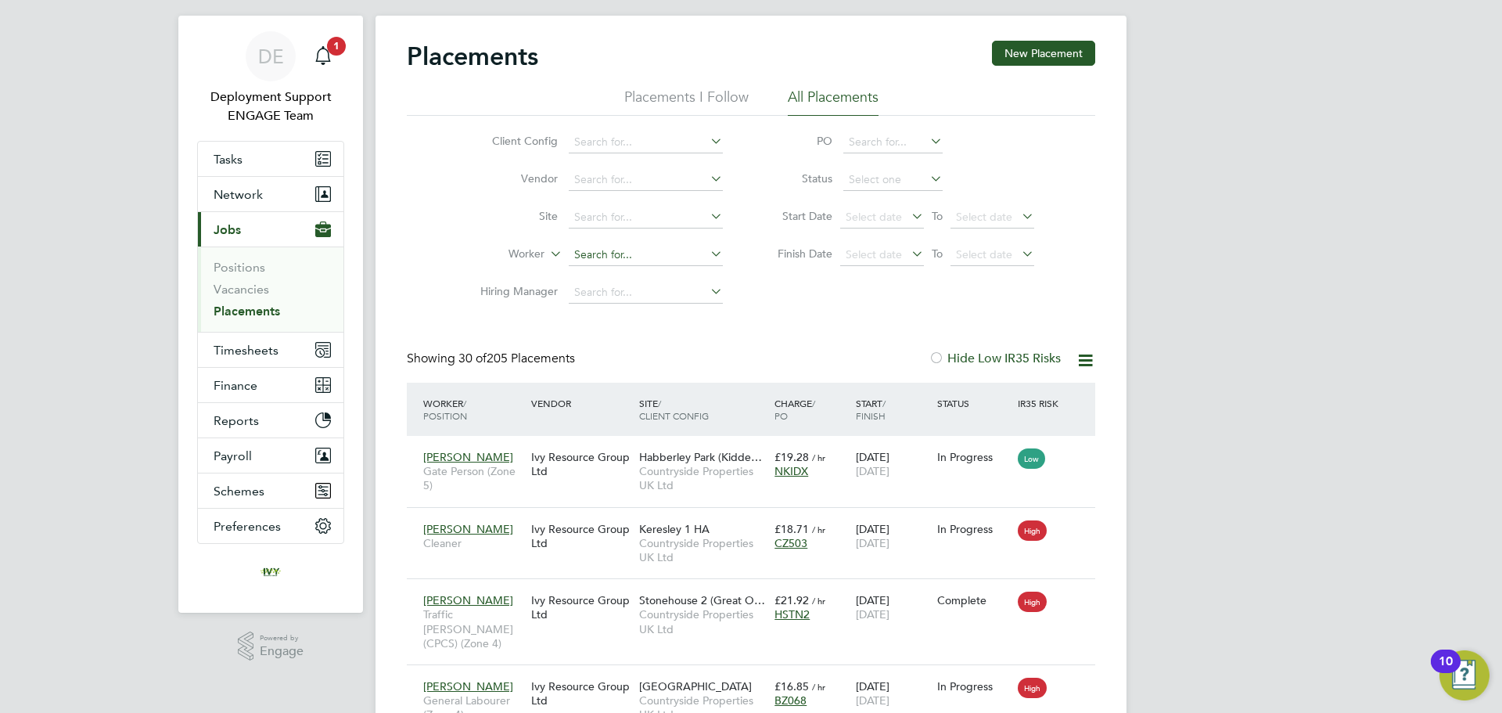
click at [664, 253] on input at bounding box center [646, 255] width 154 height 22
click at [655, 271] on li "Mark Cooling" at bounding box center [646, 276] width 156 height 21
type input "[PERSON_NAME]"
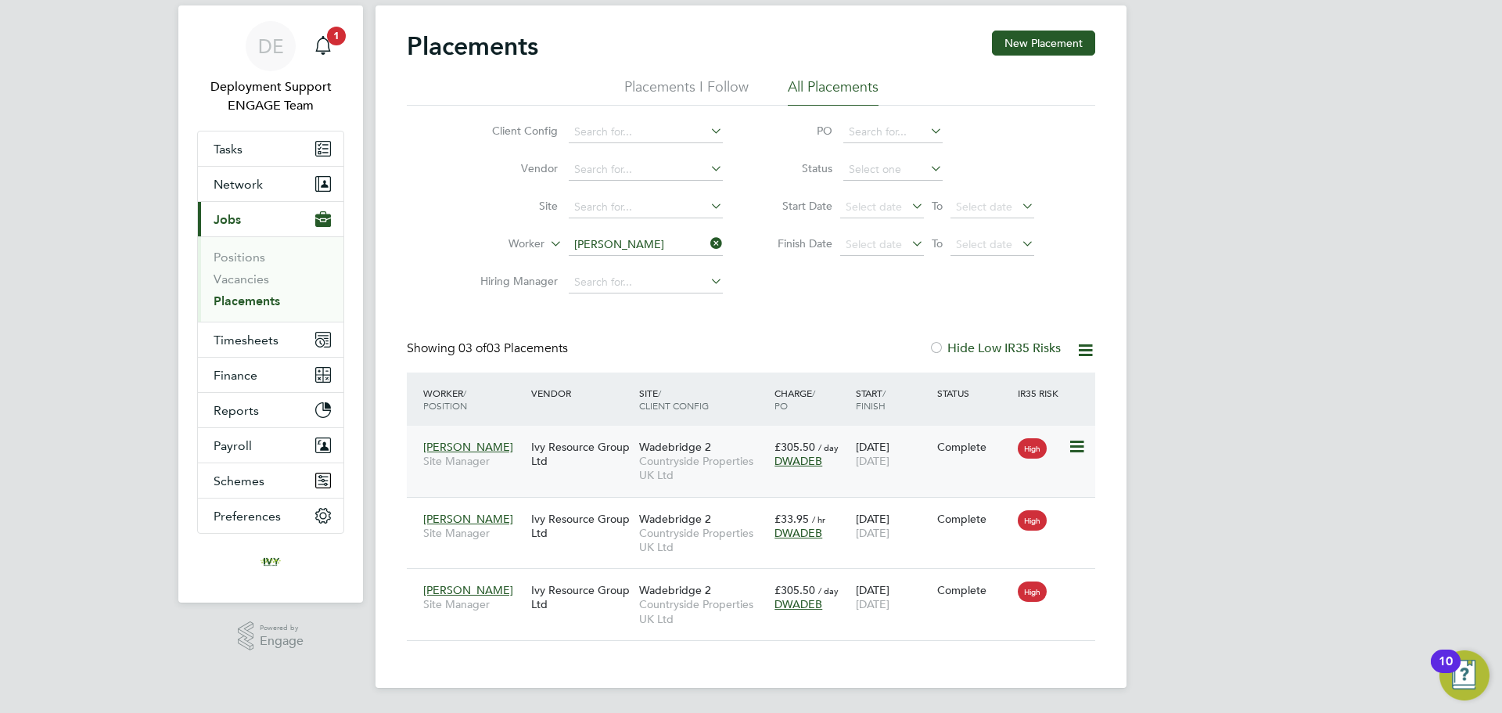
click at [494, 457] on span "Site Manager" at bounding box center [473, 461] width 100 height 14
